Goal: Information Seeking & Learning: Learn about a topic

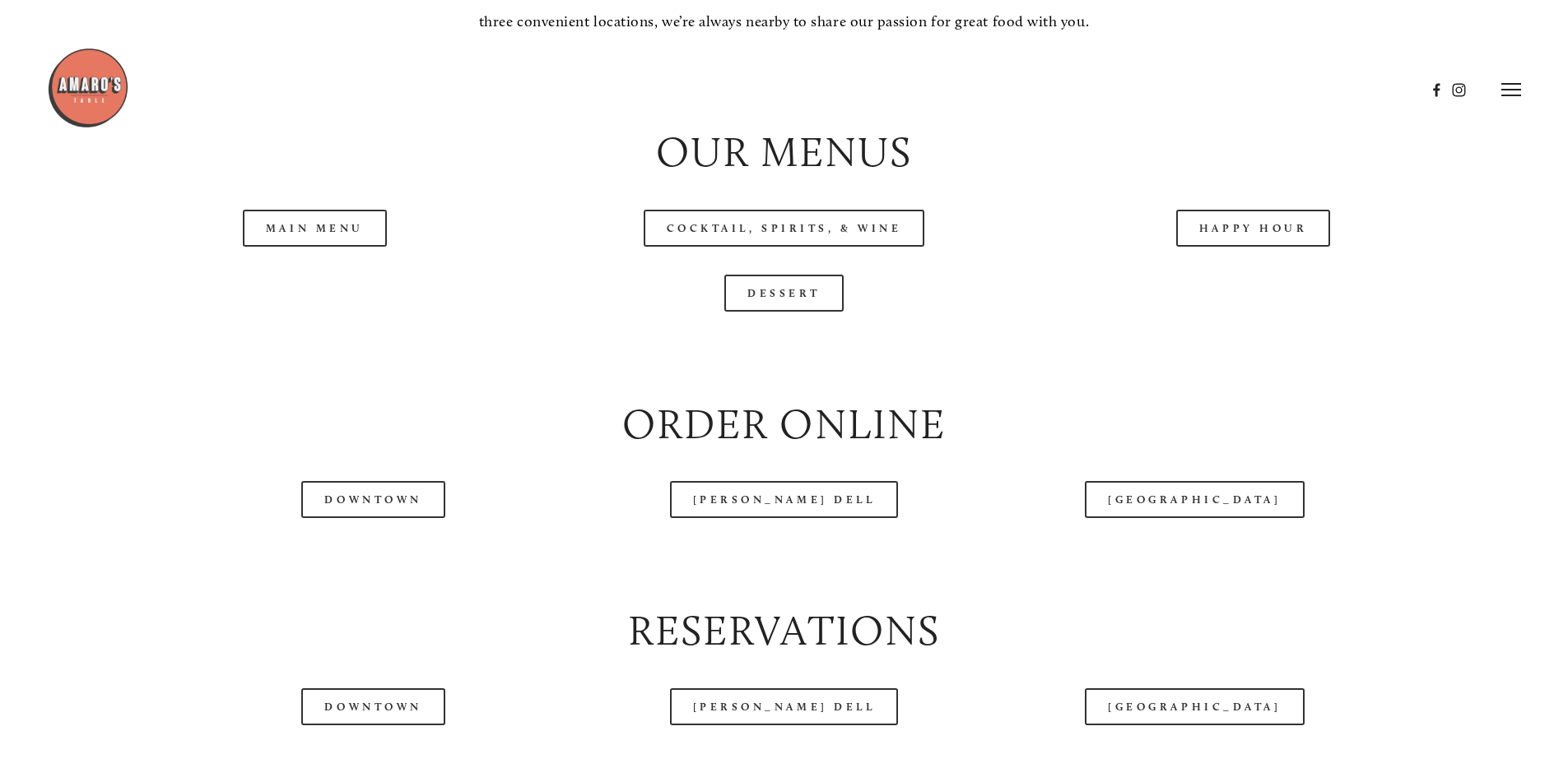
scroll to position [1810, 0]
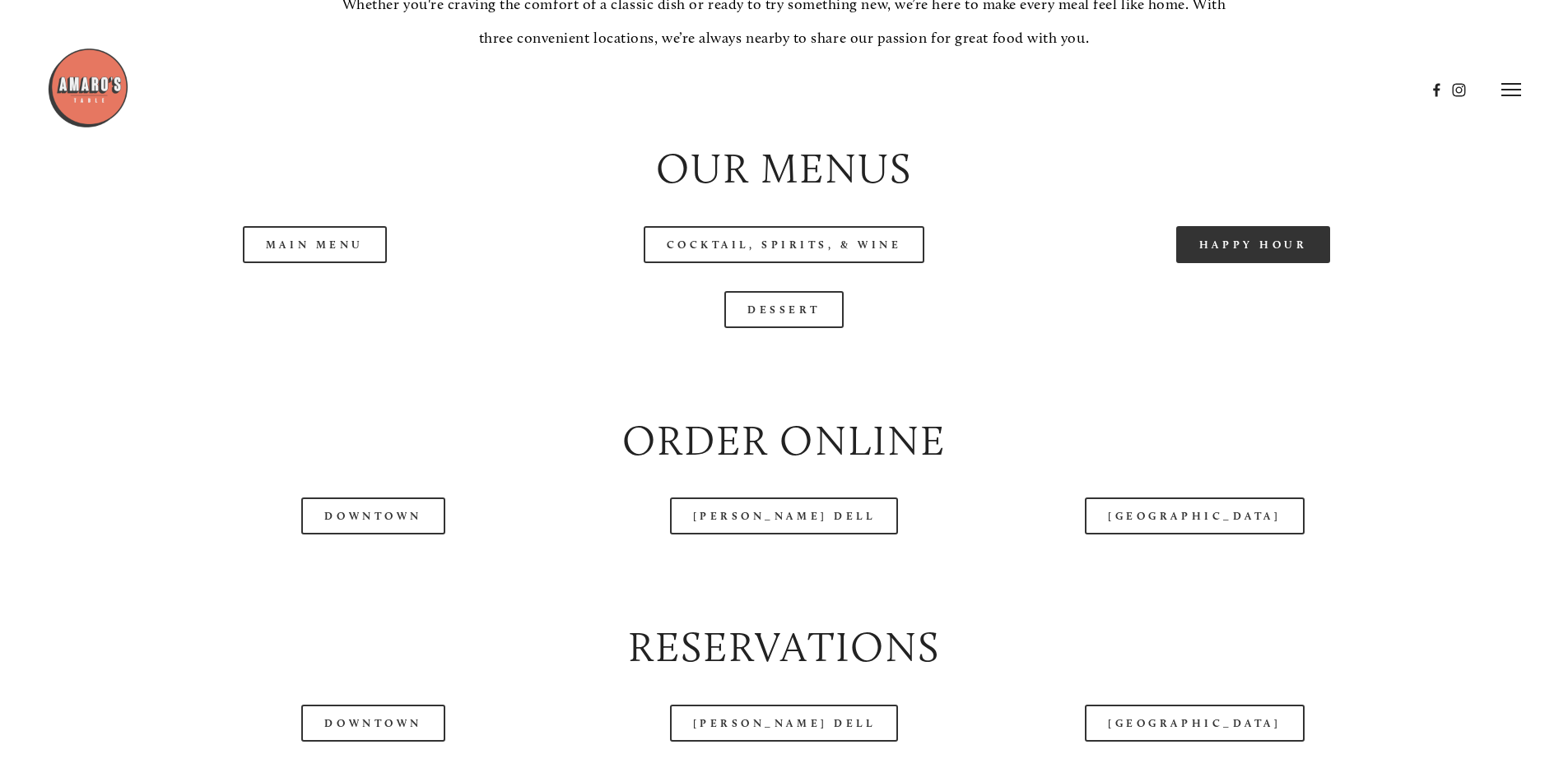
click at [1208, 263] on link "Happy Hour" at bounding box center [1253, 244] width 155 height 37
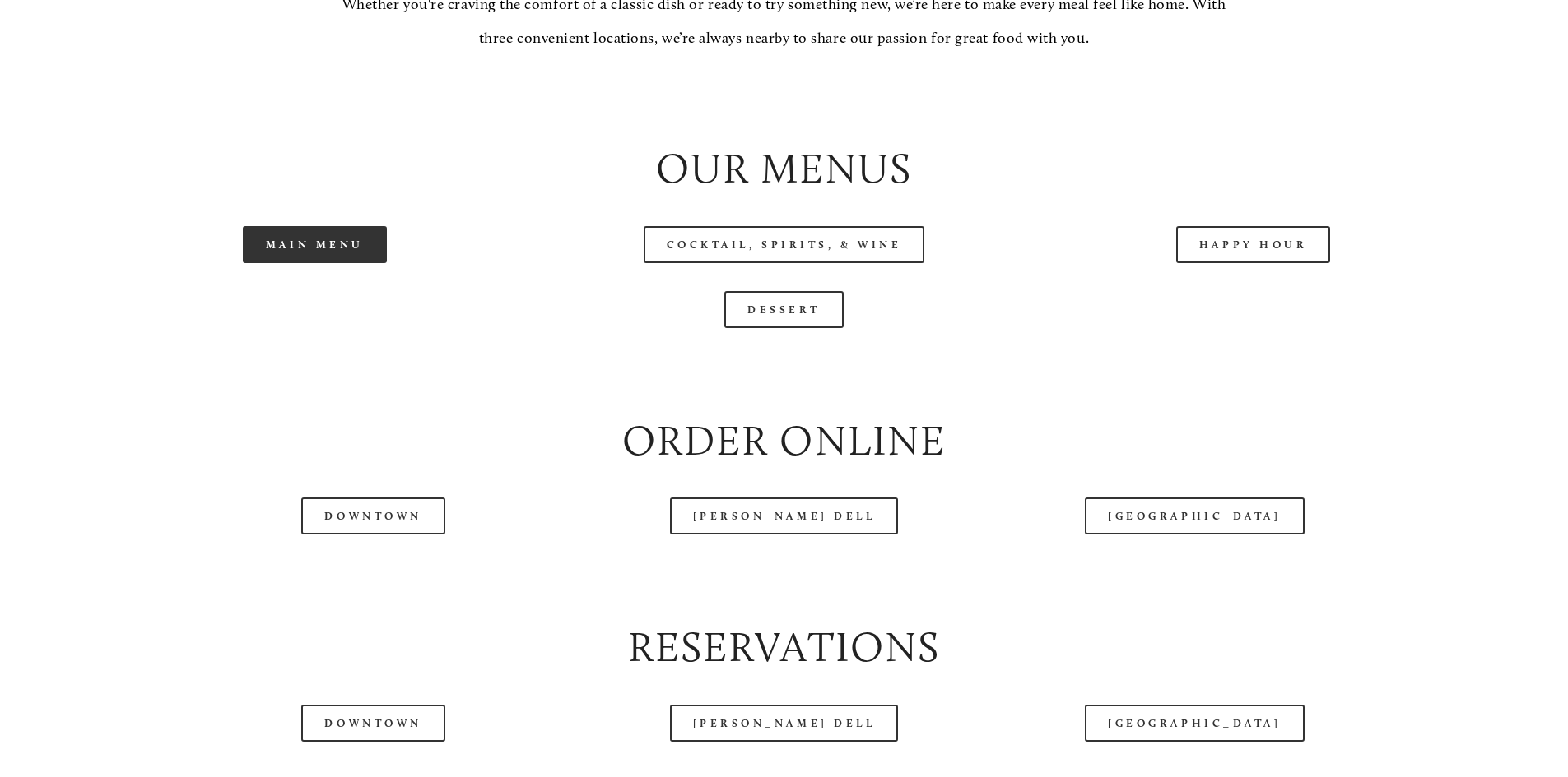
click at [339, 263] on link "Main Menu" at bounding box center [314, 244] width 144 height 37
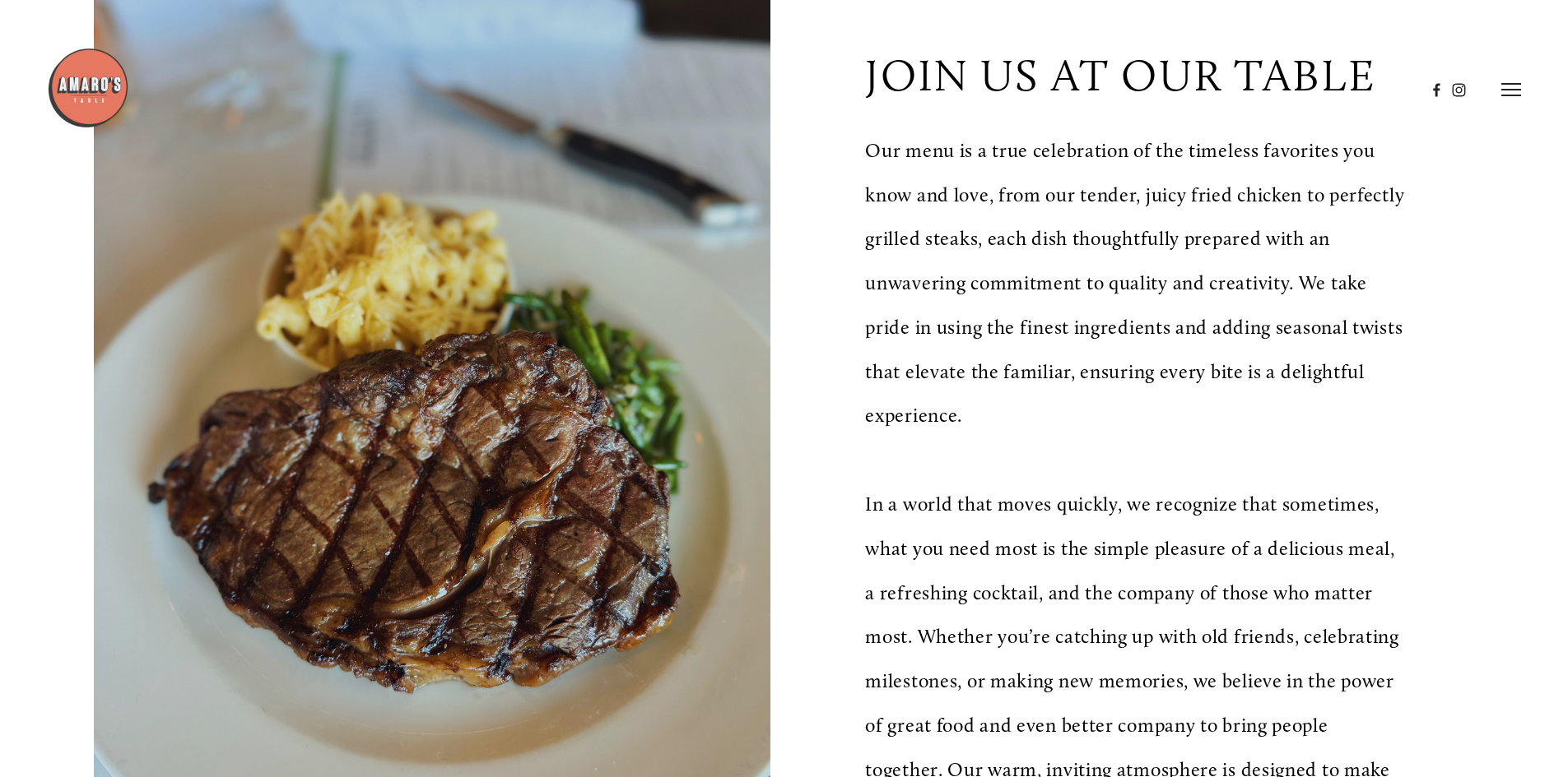
scroll to position [0, 0]
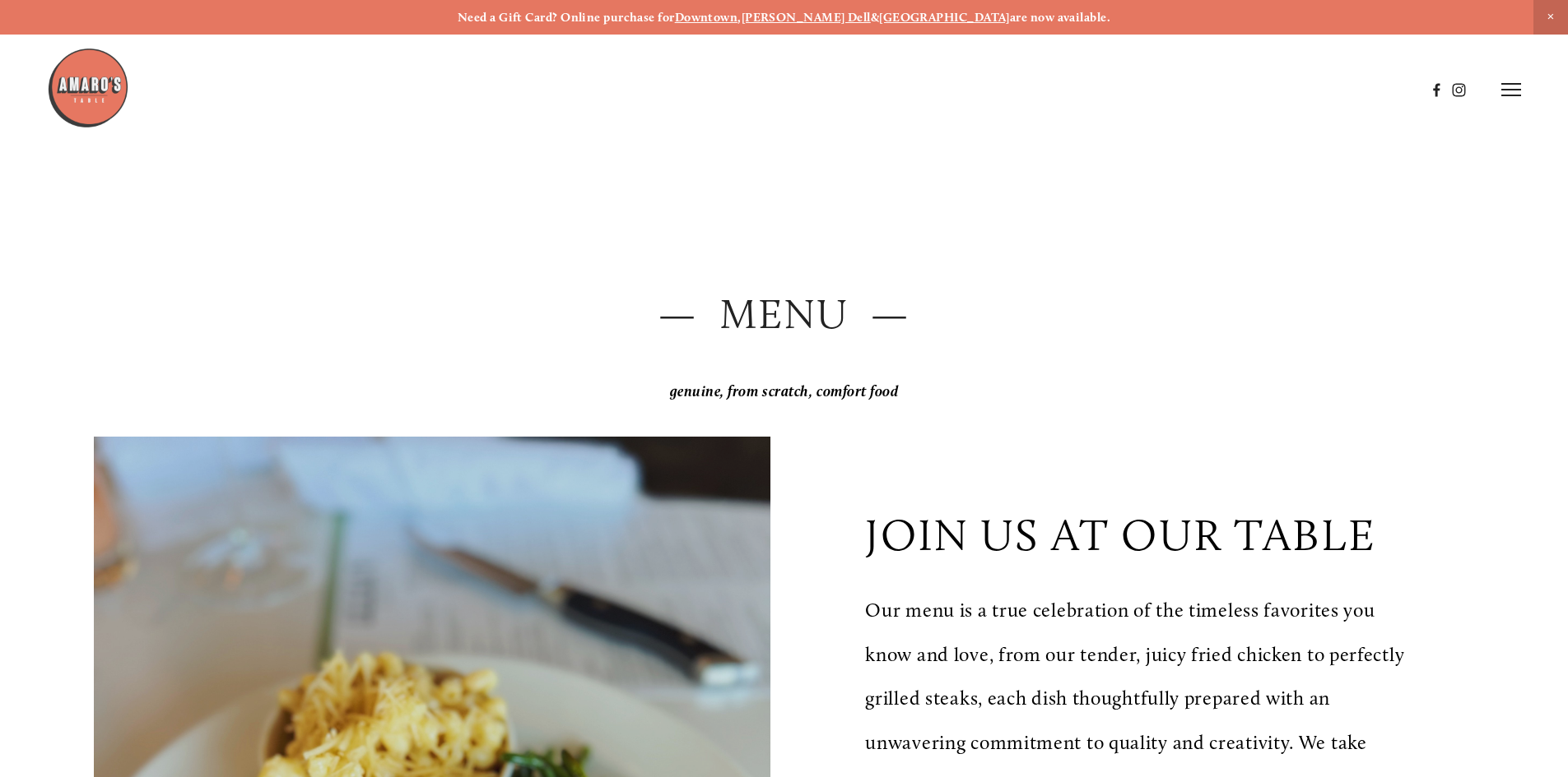
click at [94, 85] on img at bounding box center [88, 88] width 83 height 83
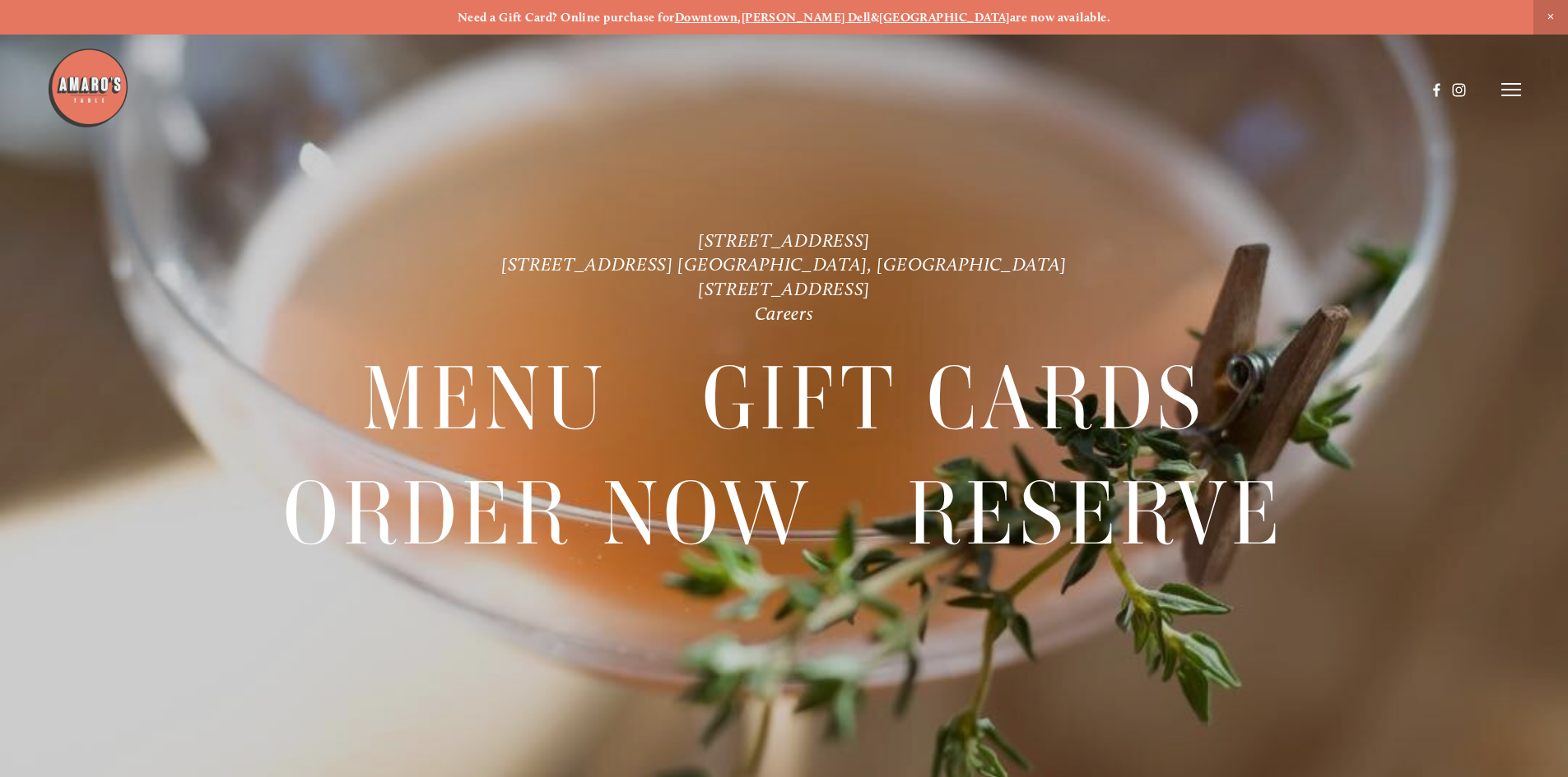
click at [1501, 85] on icon at bounding box center [1511, 90] width 20 height 15
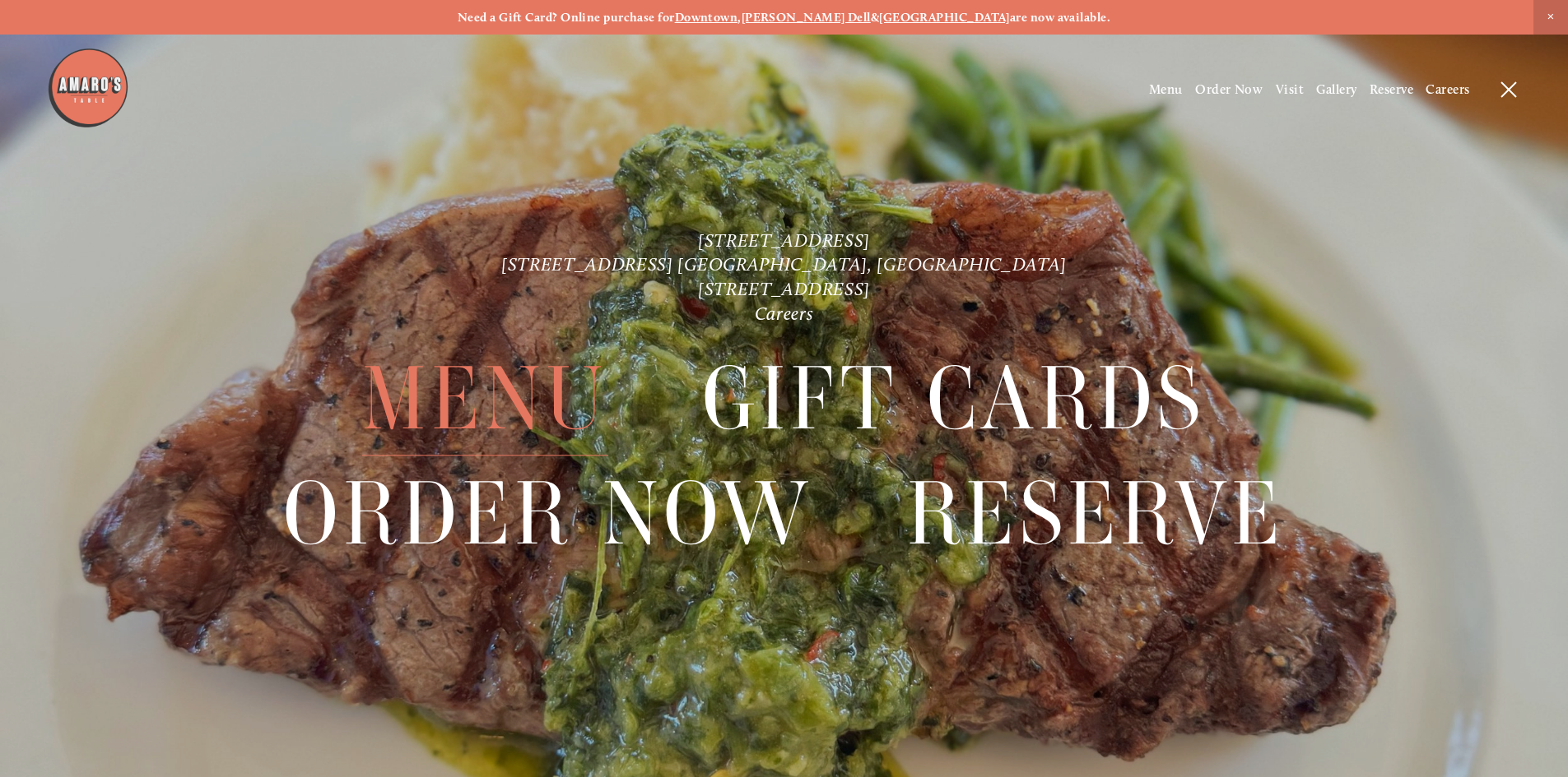
click at [502, 409] on span "Menu" at bounding box center [484, 399] width 245 height 114
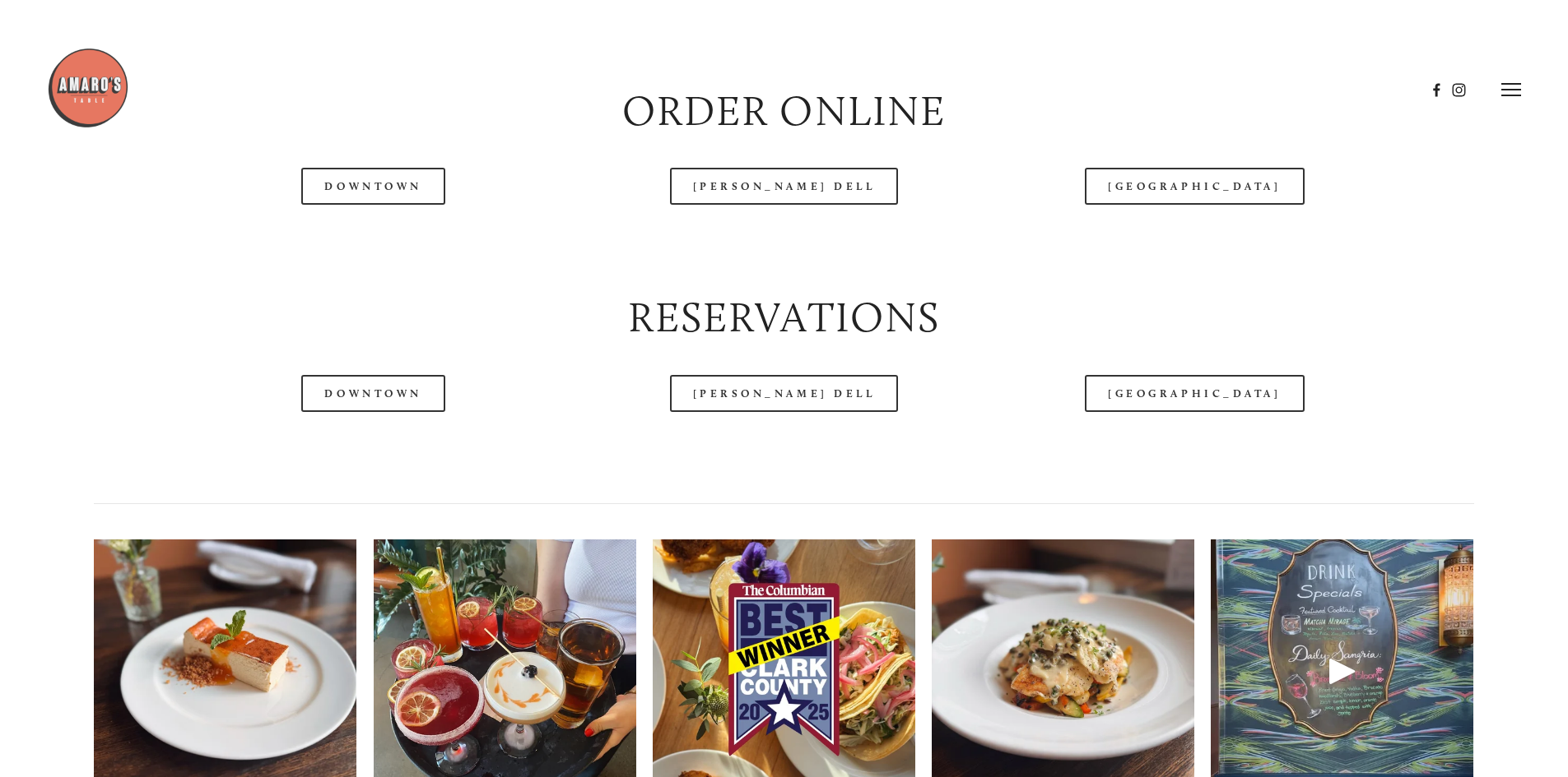
scroll to position [1728, 0]
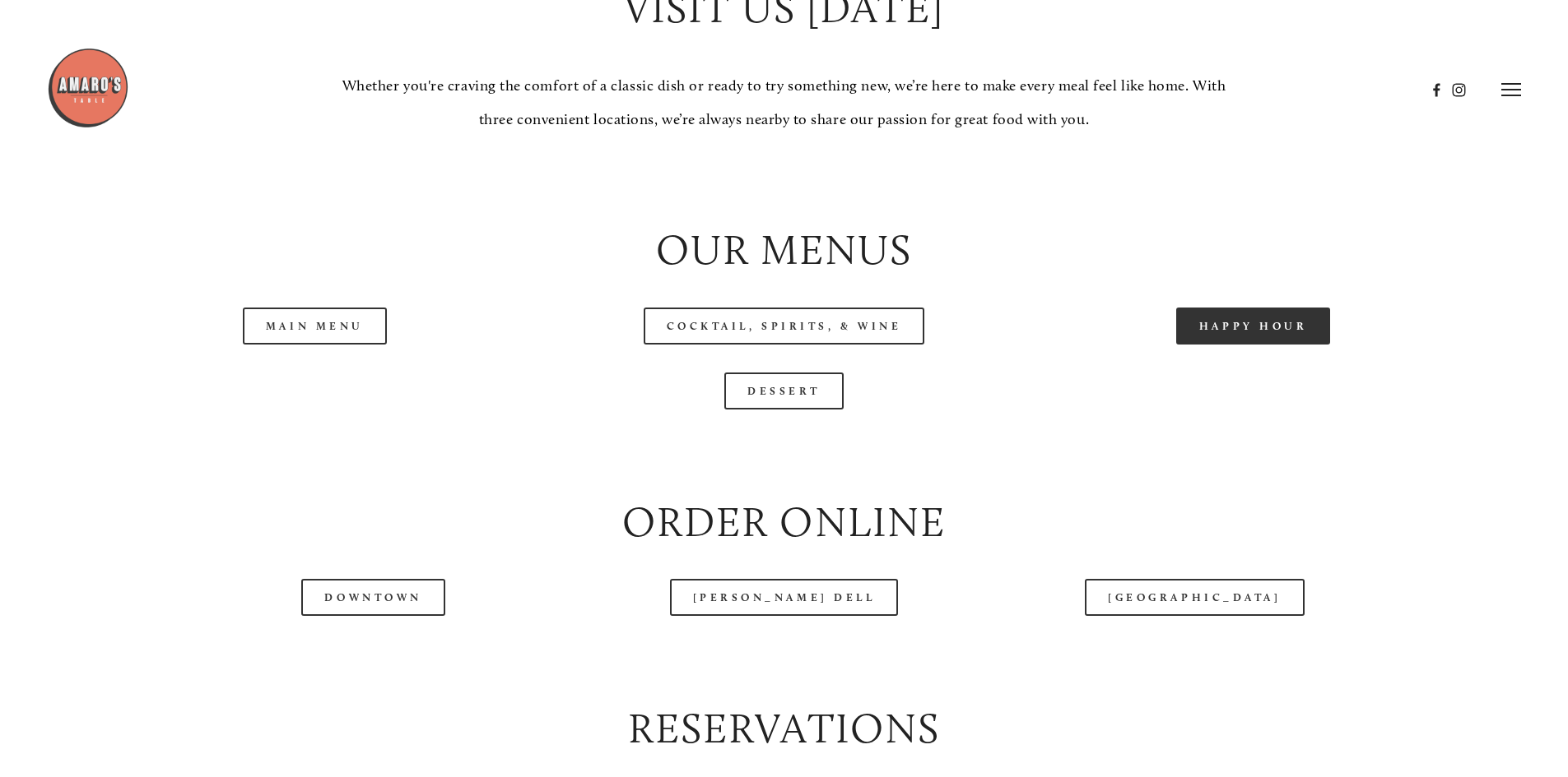
click at [1257, 345] on link "Happy Hour" at bounding box center [1253, 325] width 155 height 37
